Goal: Transaction & Acquisition: Purchase product/service

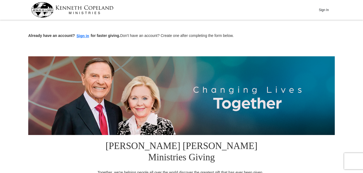
scroll to position [151, 0]
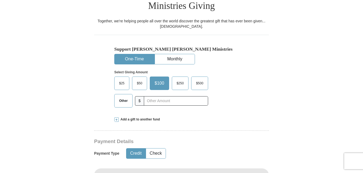
click at [141, 79] on span "$50" at bounding box center [139, 83] width 11 height 8
click at [0, 0] on input "$50" at bounding box center [0, 0] width 0 height 0
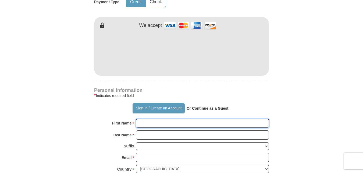
click at [150, 119] on input "First Name *" at bounding box center [202, 123] width 133 height 9
type input "[PERSON_NAME]"
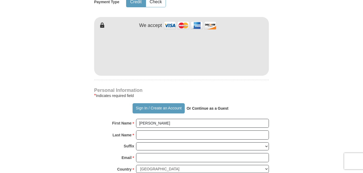
type input "300"
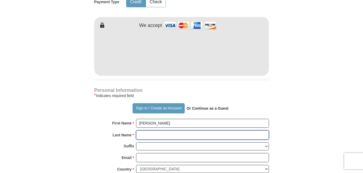
type input "[PERSON_NAME]"
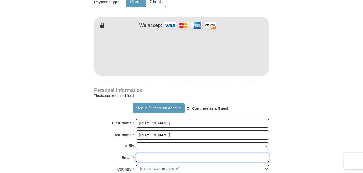
type input "[EMAIL_ADDRESS][DOMAIN_NAME]"
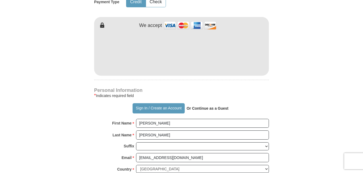
type input "PO Box 45"
type input "[PERSON_NAME][GEOGRAPHIC_DATA]"
type input "49636"
type input "[PHONE_NUMBER]"
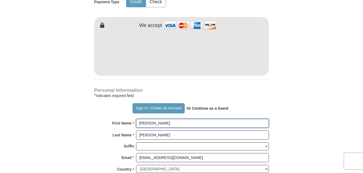
scroll to position [453, 0]
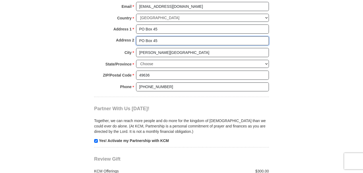
click at [167, 36] on input "PO Box 45" at bounding box center [202, 40] width 133 height 9
type input "P"
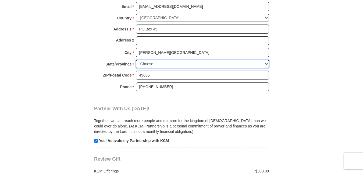
click at [267, 60] on select "Choose [US_STATE] [US_STATE] [US_STATE] [US_STATE] [US_STATE] Armed Forces Amer…" at bounding box center [202, 64] width 133 height 8
select select "MI"
click at [136, 60] on select "Choose [US_STATE] [US_STATE] [US_STATE] [US_STATE] [US_STATE] Armed Forces Amer…" at bounding box center [202, 64] width 133 height 8
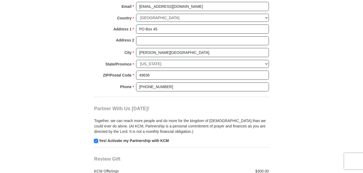
click at [95, 139] on input "checkbox" at bounding box center [96, 141] width 4 height 4
checkbox input "false"
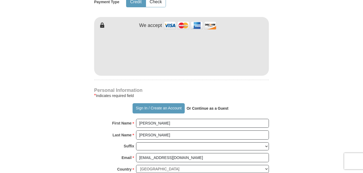
scroll to position [151, 0]
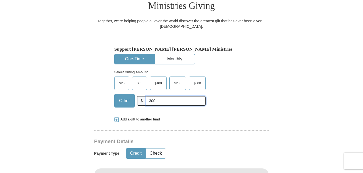
click at [158, 96] on input "300" at bounding box center [176, 100] width 60 height 9
type input "3"
click at [139, 79] on span "$50" at bounding box center [139, 83] width 11 height 8
click at [0, 0] on input "$50" at bounding box center [0, 0] width 0 height 0
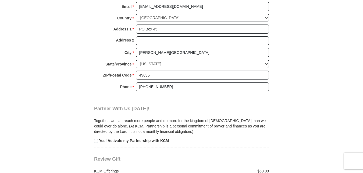
scroll to position [604, 0]
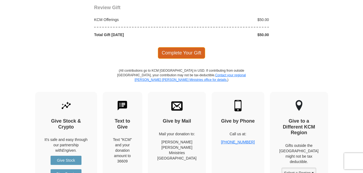
click at [182, 47] on span "Complete Your Gift" at bounding box center [182, 52] width 48 height 11
